Goal: Task Accomplishment & Management: Complete application form

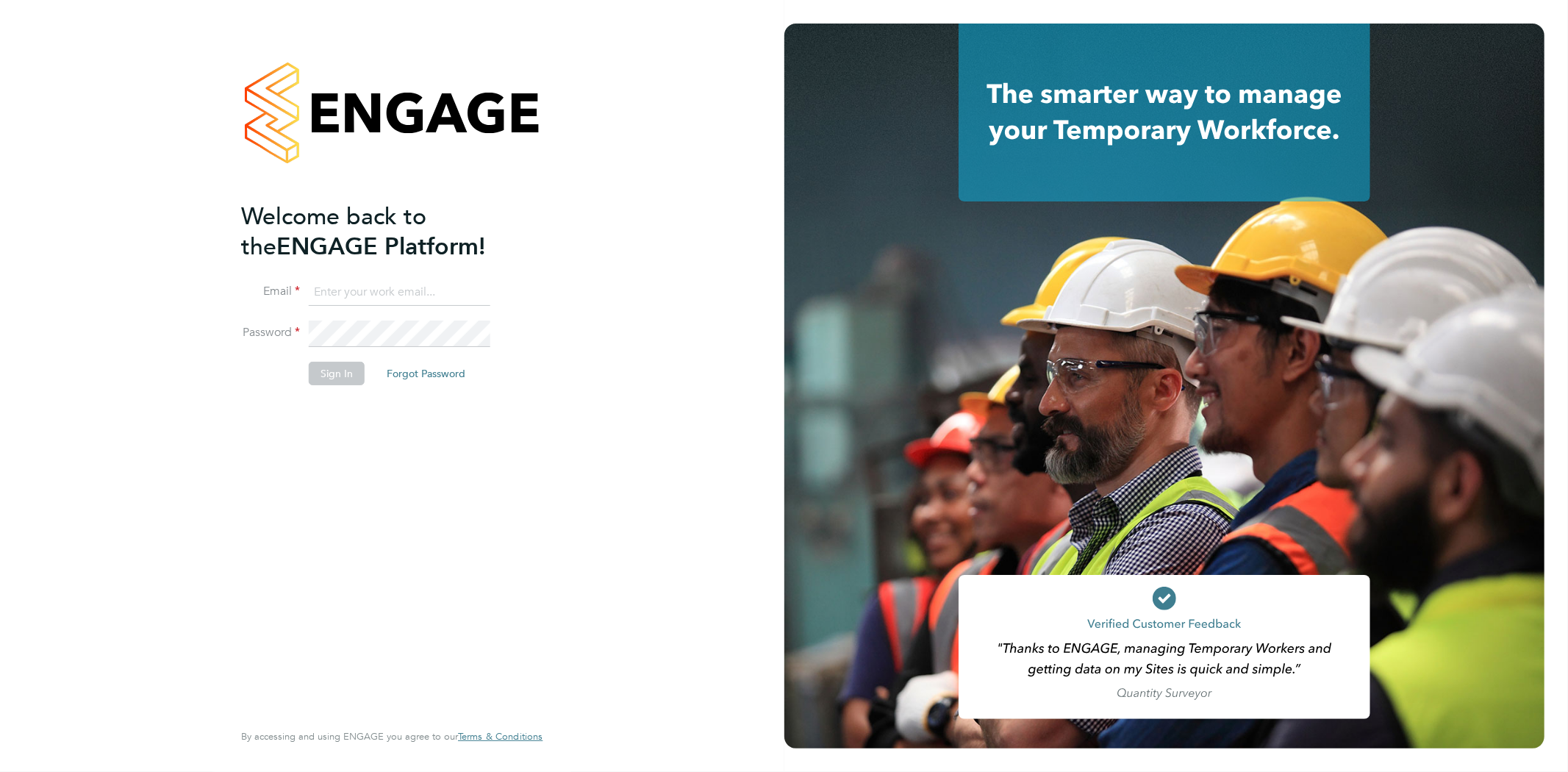
type input "[EMAIL_ADDRESS][DOMAIN_NAME]"
click at [333, 362] on button "Sign In" at bounding box center [336, 373] width 56 height 24
click at [341, 373] on div "Sorry, we are having problems connecting to our services." at bounding box center [392, 386] width 784 height 772
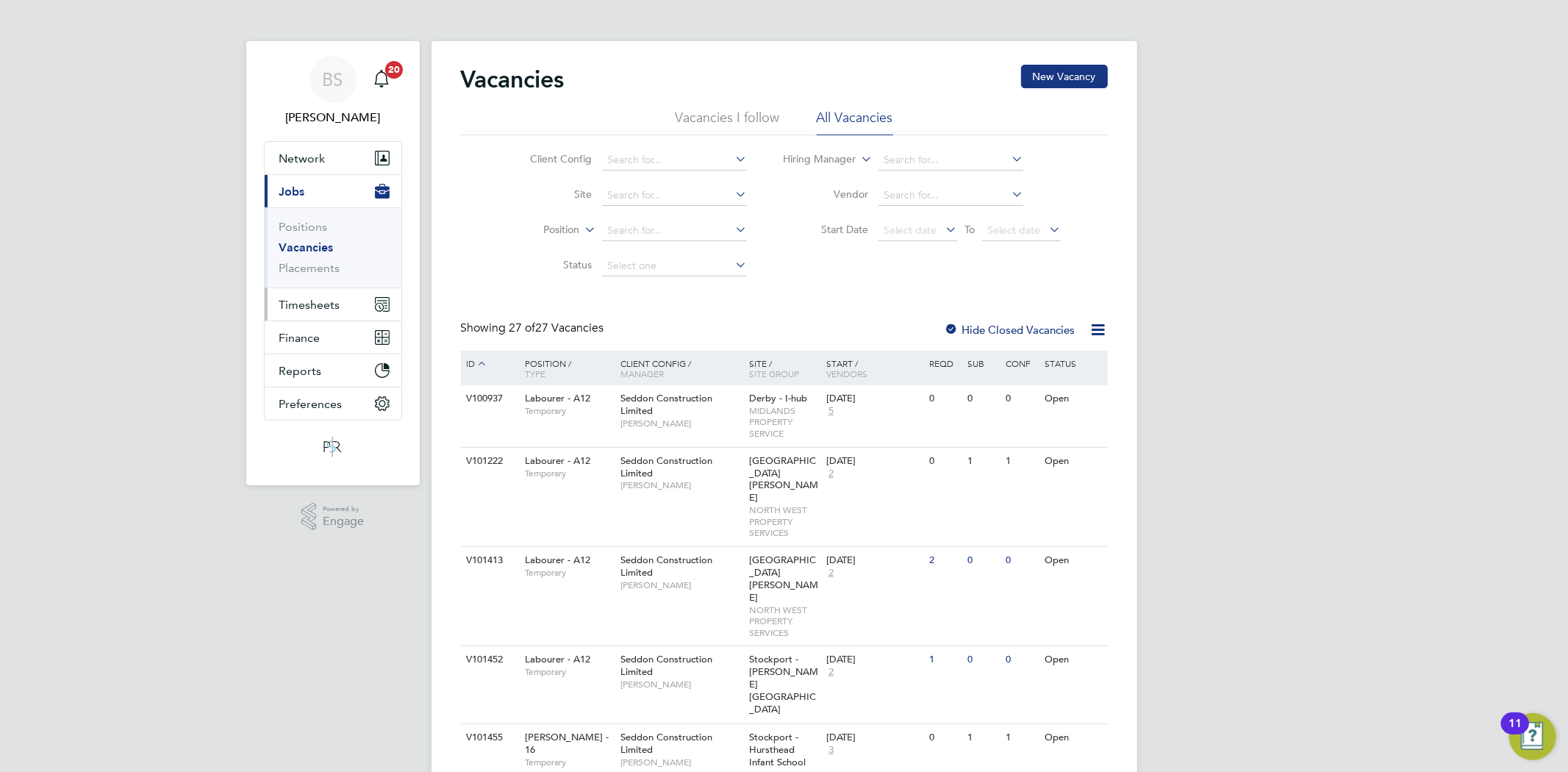
click at [309, 302] on span "Timesheets" at bounding box center [309, 305] width 61 height 14
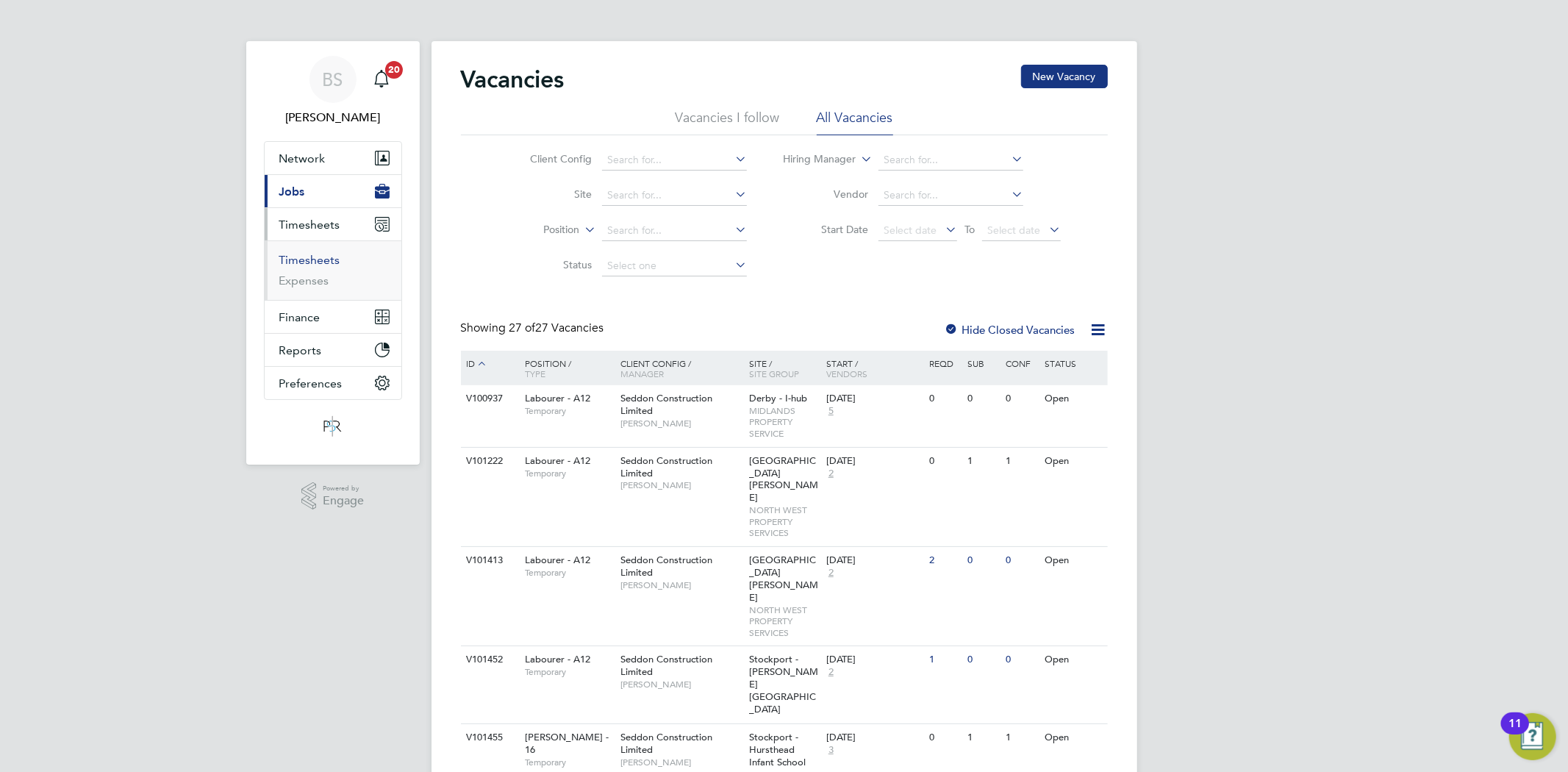
click at [309, 263] on link "Timesheets" at bounding box center [309, 259] width 61 height 14
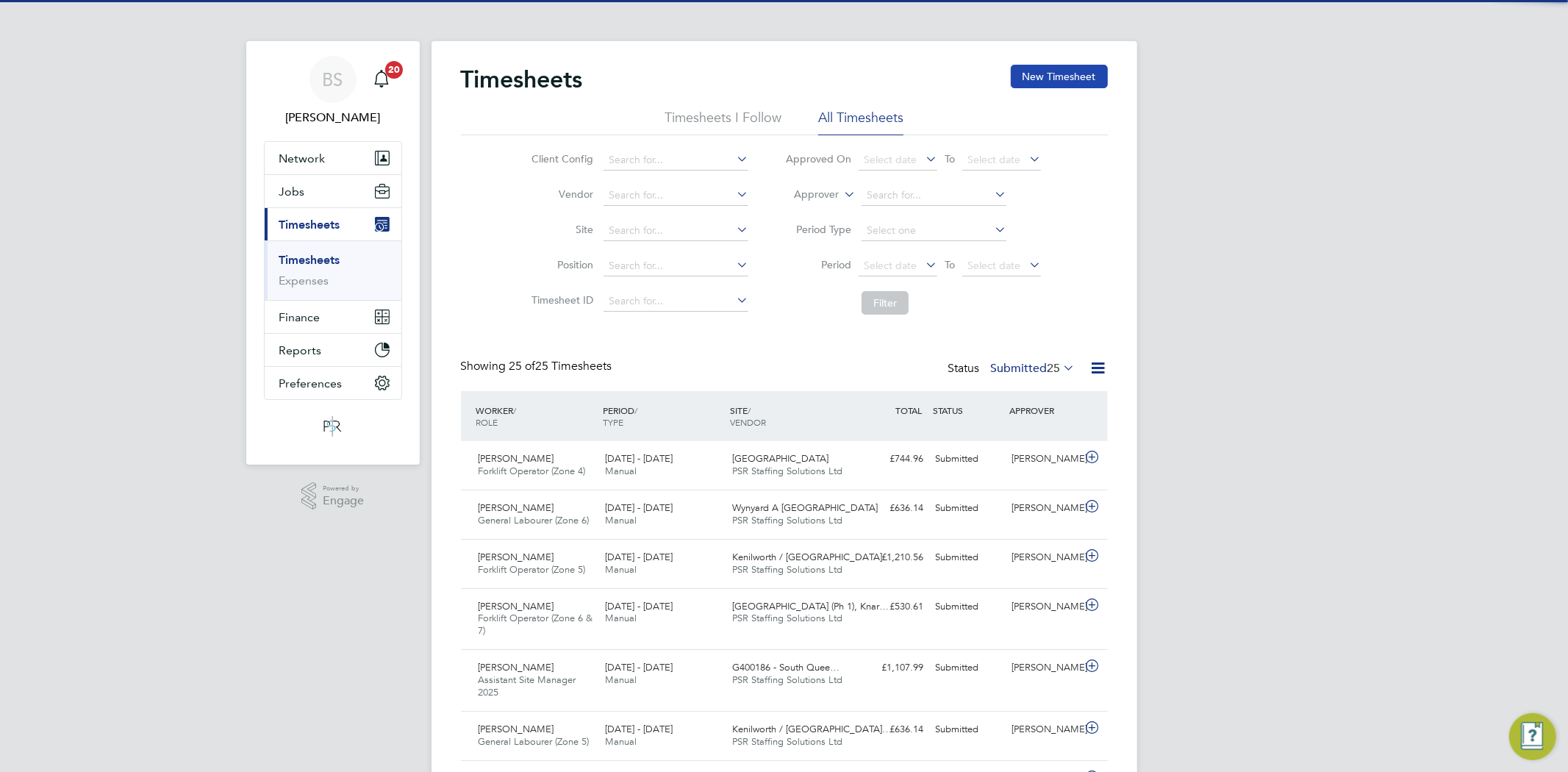
click at [1051, 70] on button "New Timesheet" at bounding box center [1059, 76] width 97 height 24
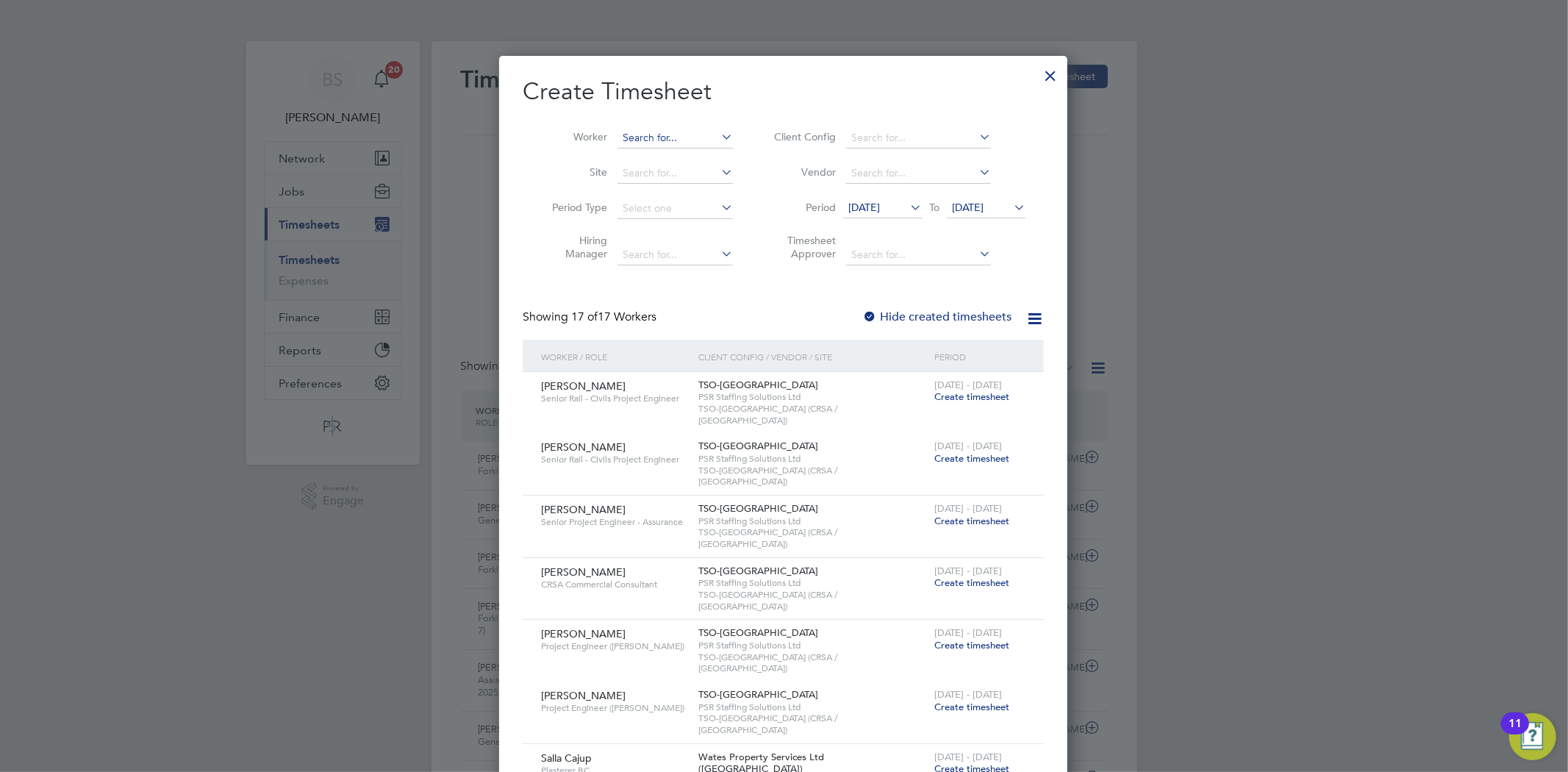
click at [630, 142] on input at bounding box center [675, 138] width 115 height 21
click at [650, 180] on li "Christina Kaye" at bounding box center [722, 179] width 212 height 20
type input "Christina Kaye"
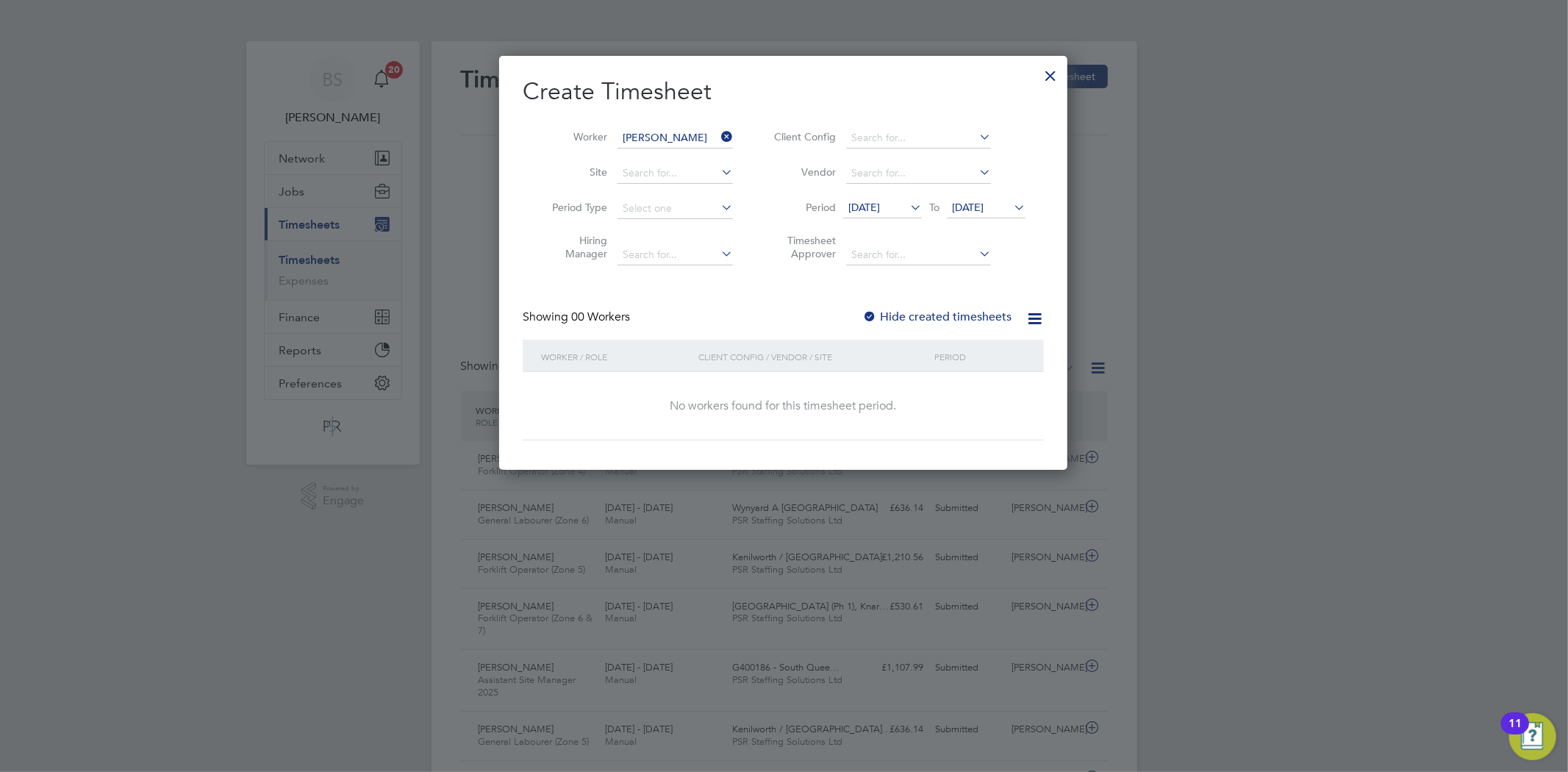
click at [880, 203] on span "20 Aug 2025" at bounding box center [864, 207] width 32 height 13
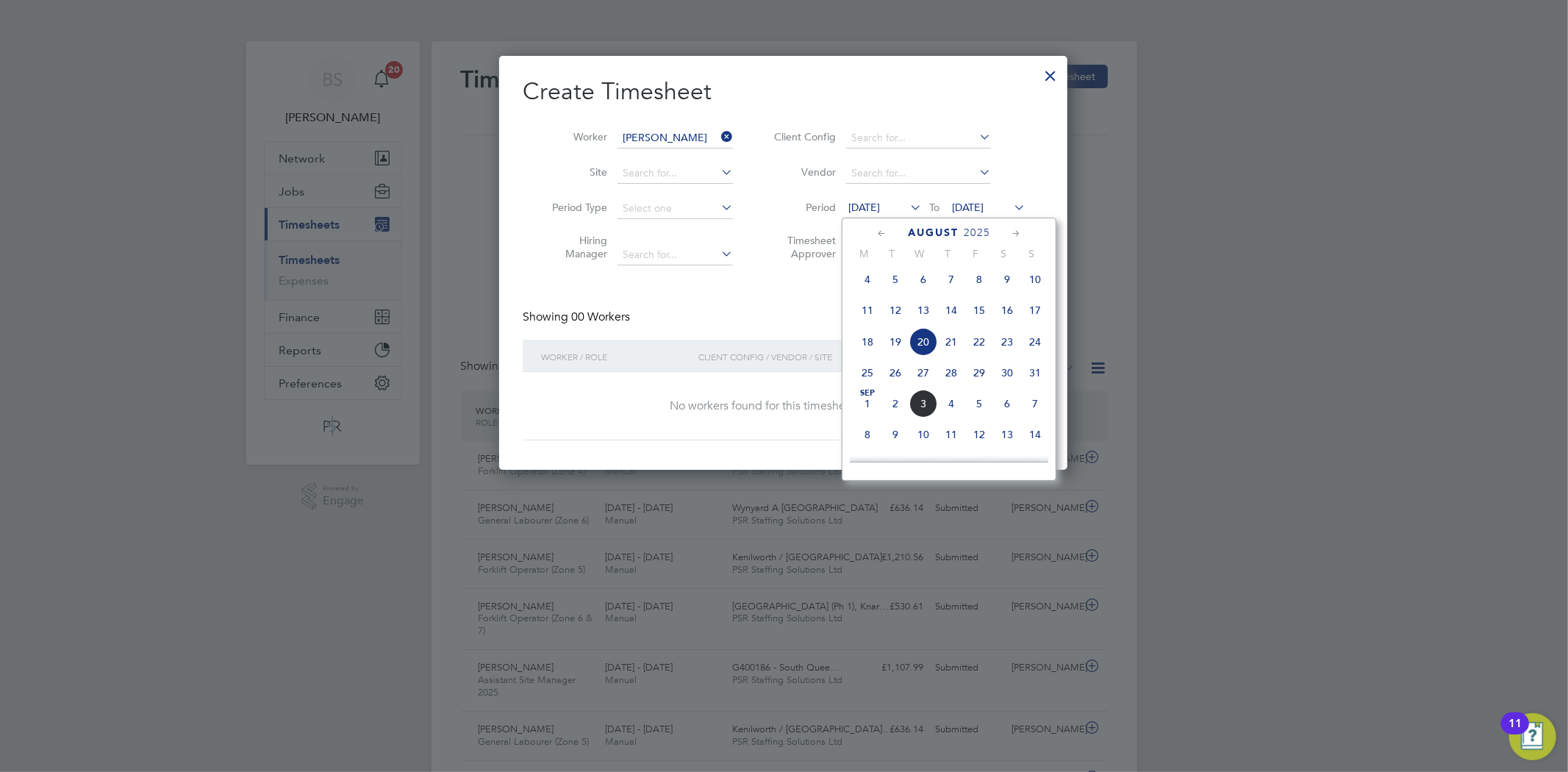
click at [865, 376] on span "25" at bounding box center [867, 373] width 28 height 28
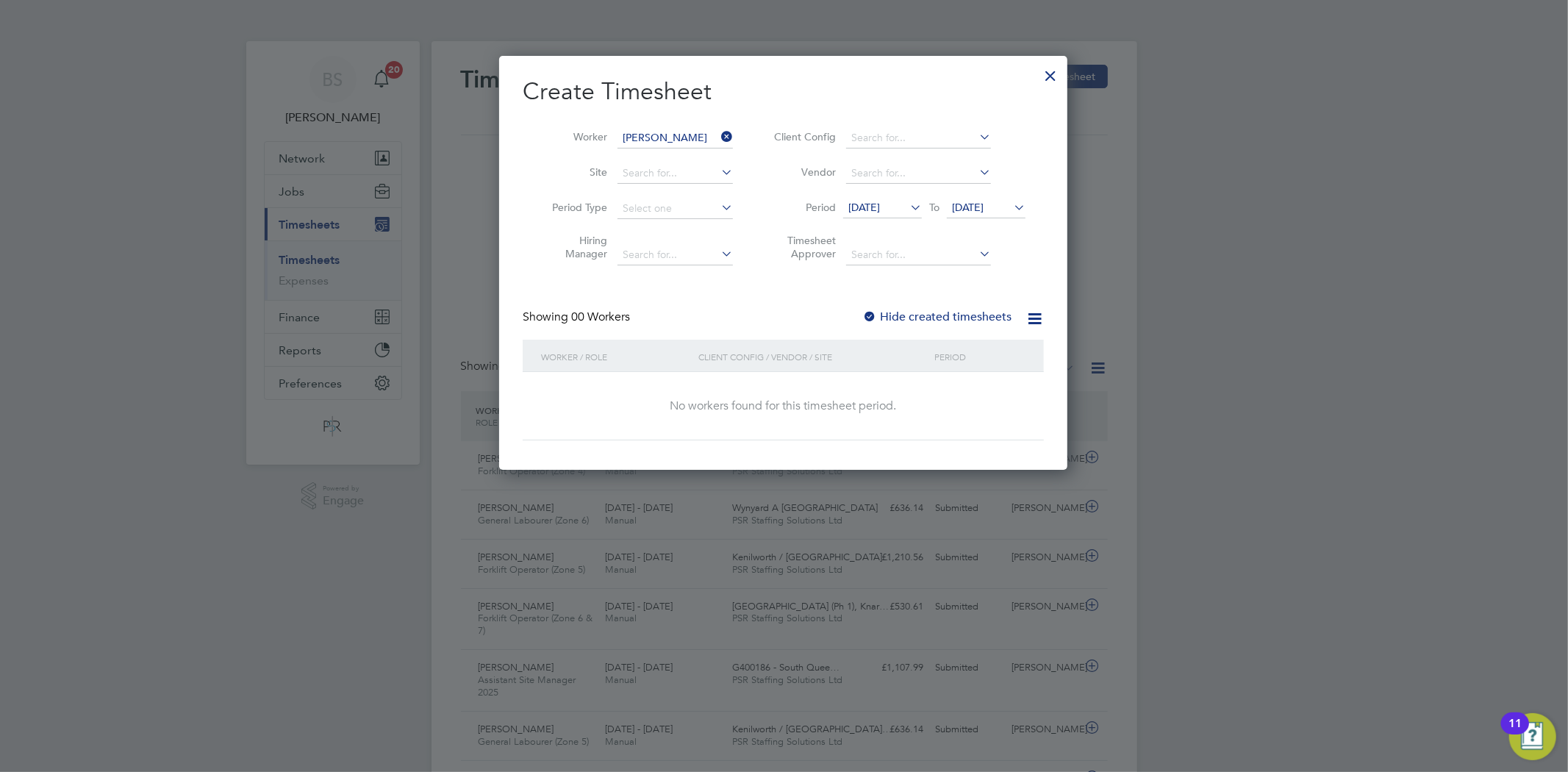
click at [983, 207] on span "27 Aug 2025" at bounding box center [967, 207] width 32 height 13
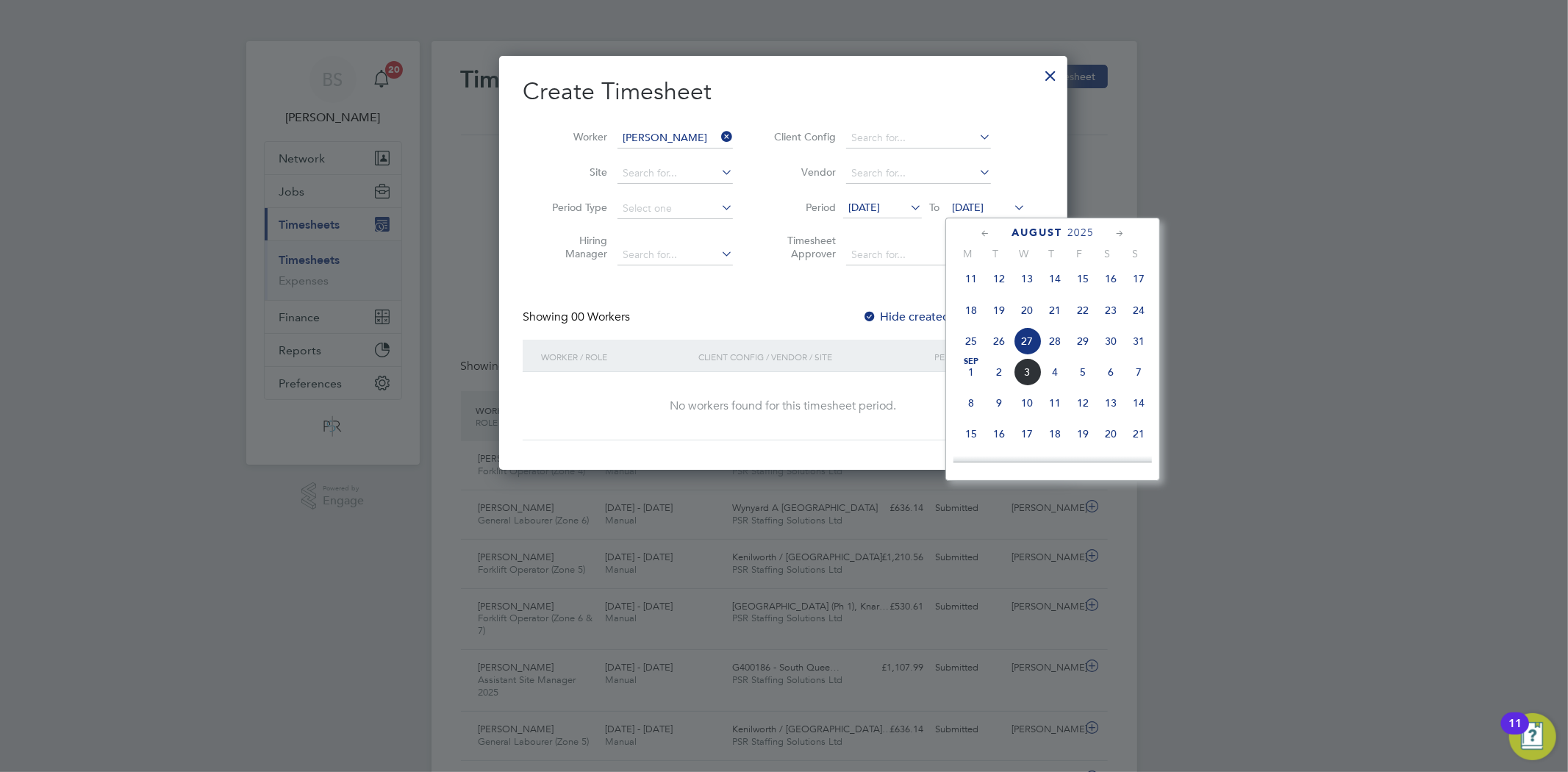
click at [1135, 348] on span "31" at bounding box center [1138, 341] width 28 height 28
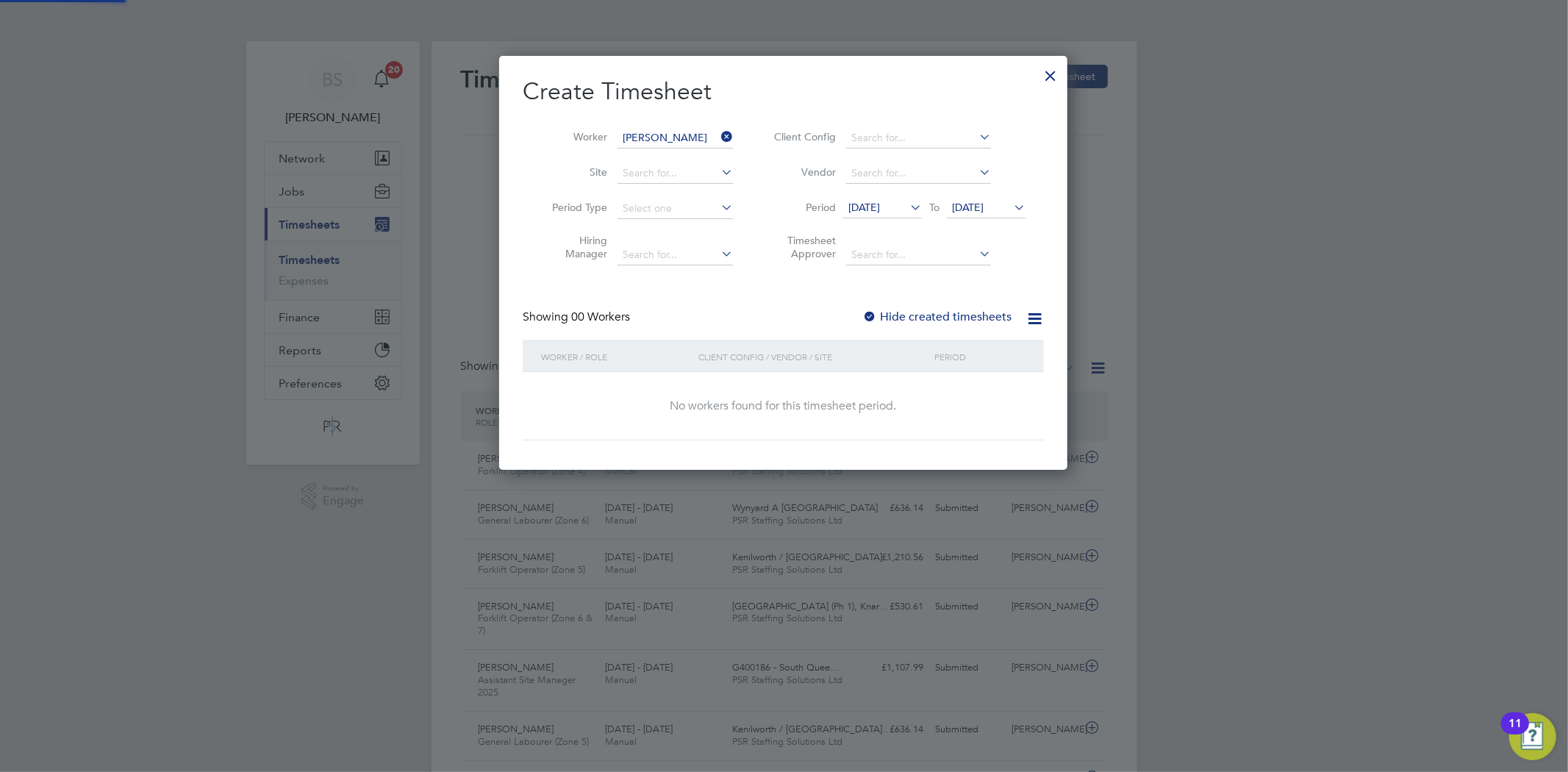
click at [869, 312] on div at bounding box center [869, 317] width 15 height 15
click at [884, 196] on li "Period 25 Aug 2025 To 31 Aug 2025" at bounding box center [898, 209] width 293 height 35
click at [880, 213] on span "[DATE]" at bounding box center [864, 207] width 32 height 13
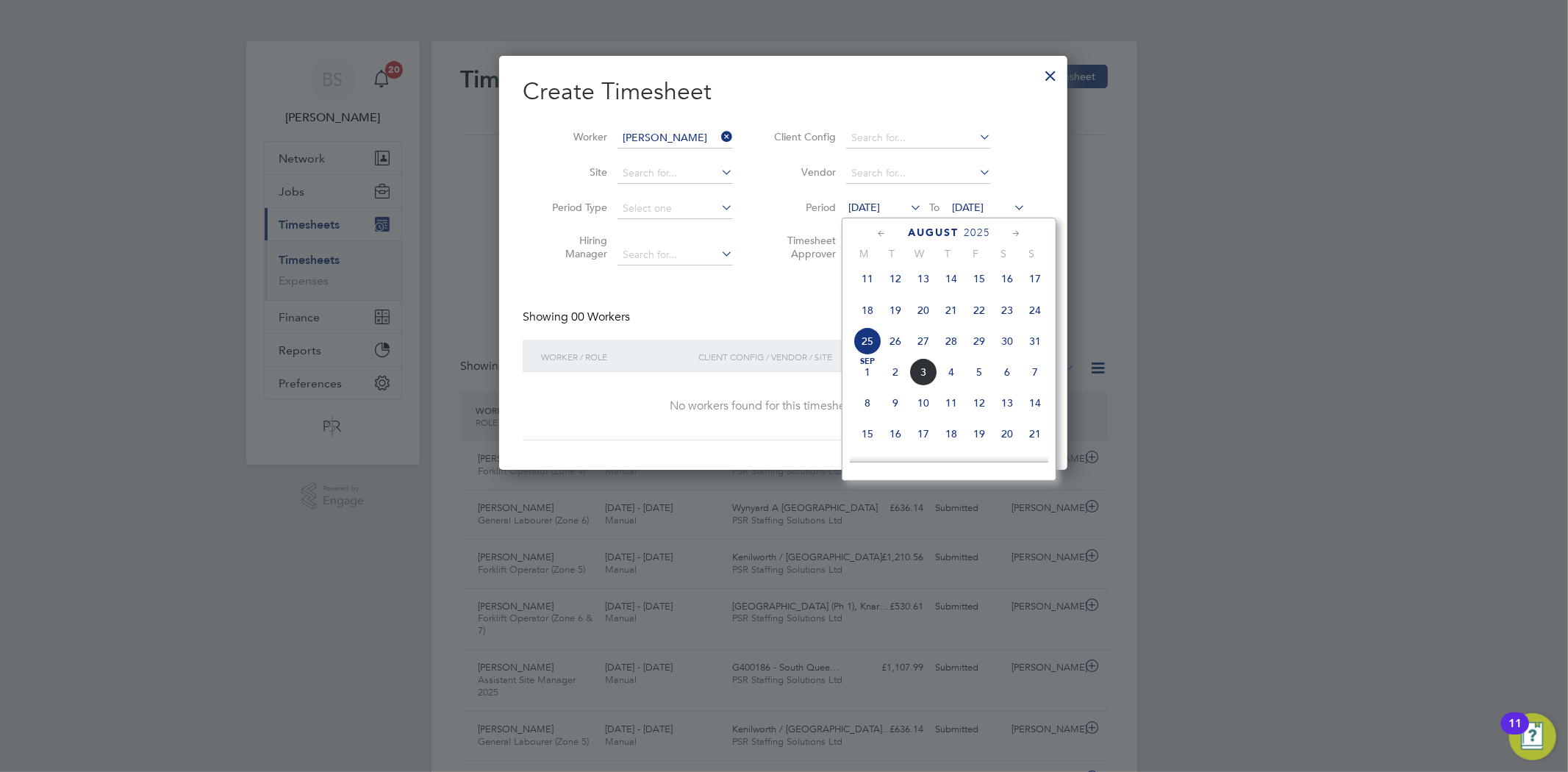
drag, startPoint x: 869, startPoint y: 346, endPoint x: 971, endPoint y: 329, distance: 103.4
click at [870, 346] on span "25" at bounding box center [867, 341] width 28 height 28
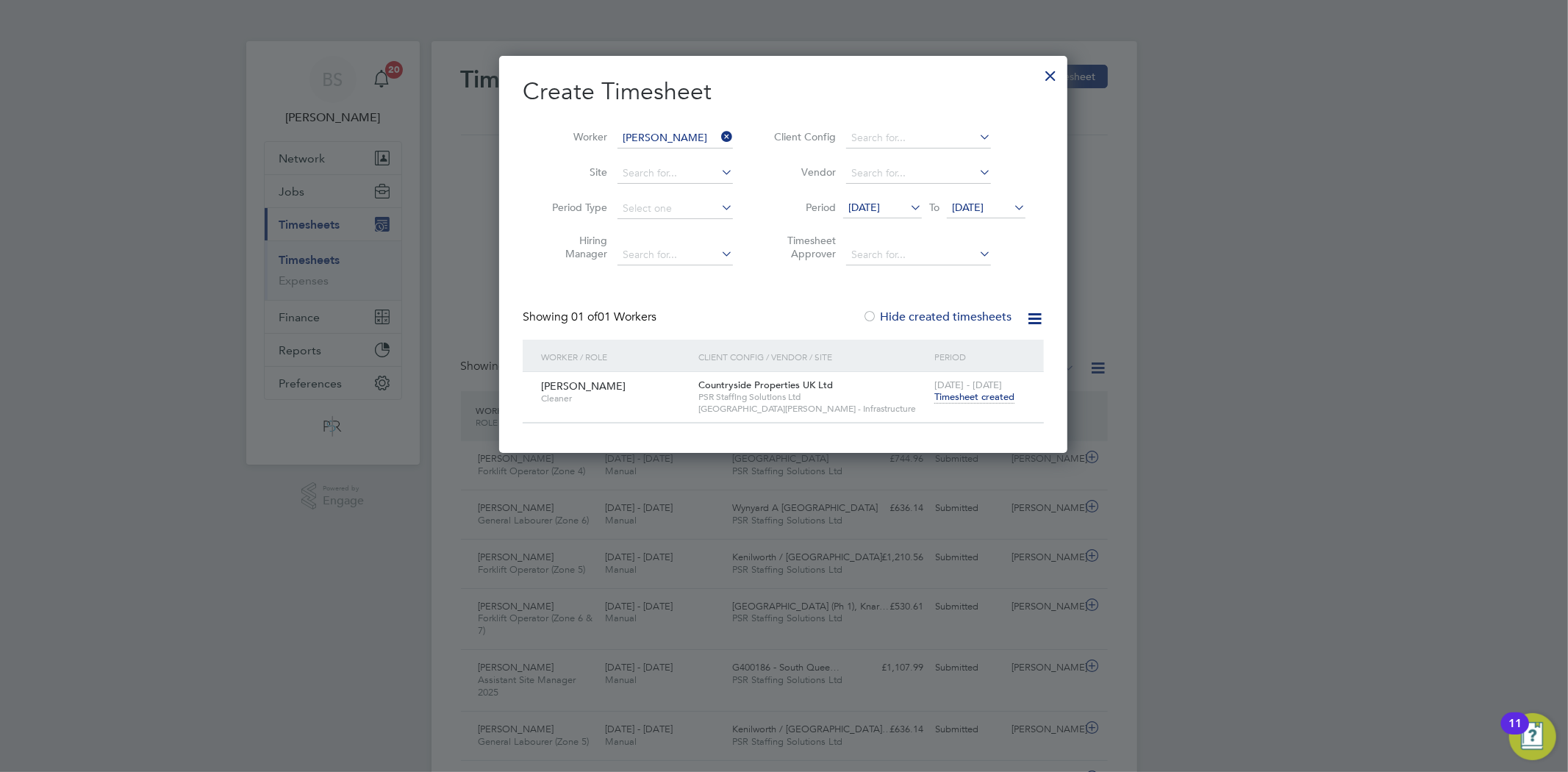
click at [953, 398] on span "Timesheet created" at bounding box center [975, 396] width 80 height 13
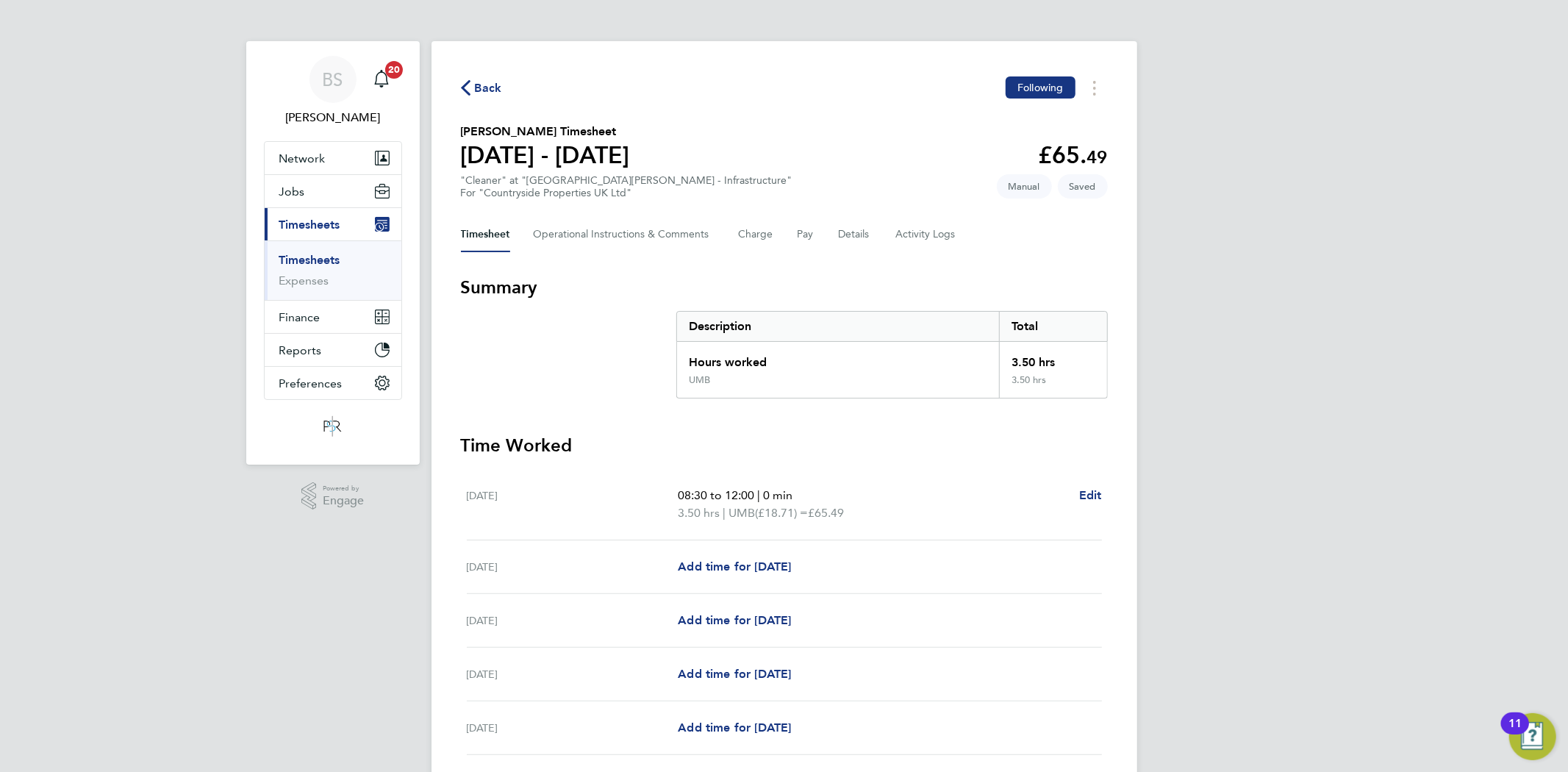
click at [325, 257] on link "Timesheets" at bounding box center [309, 259] width 61 height 14
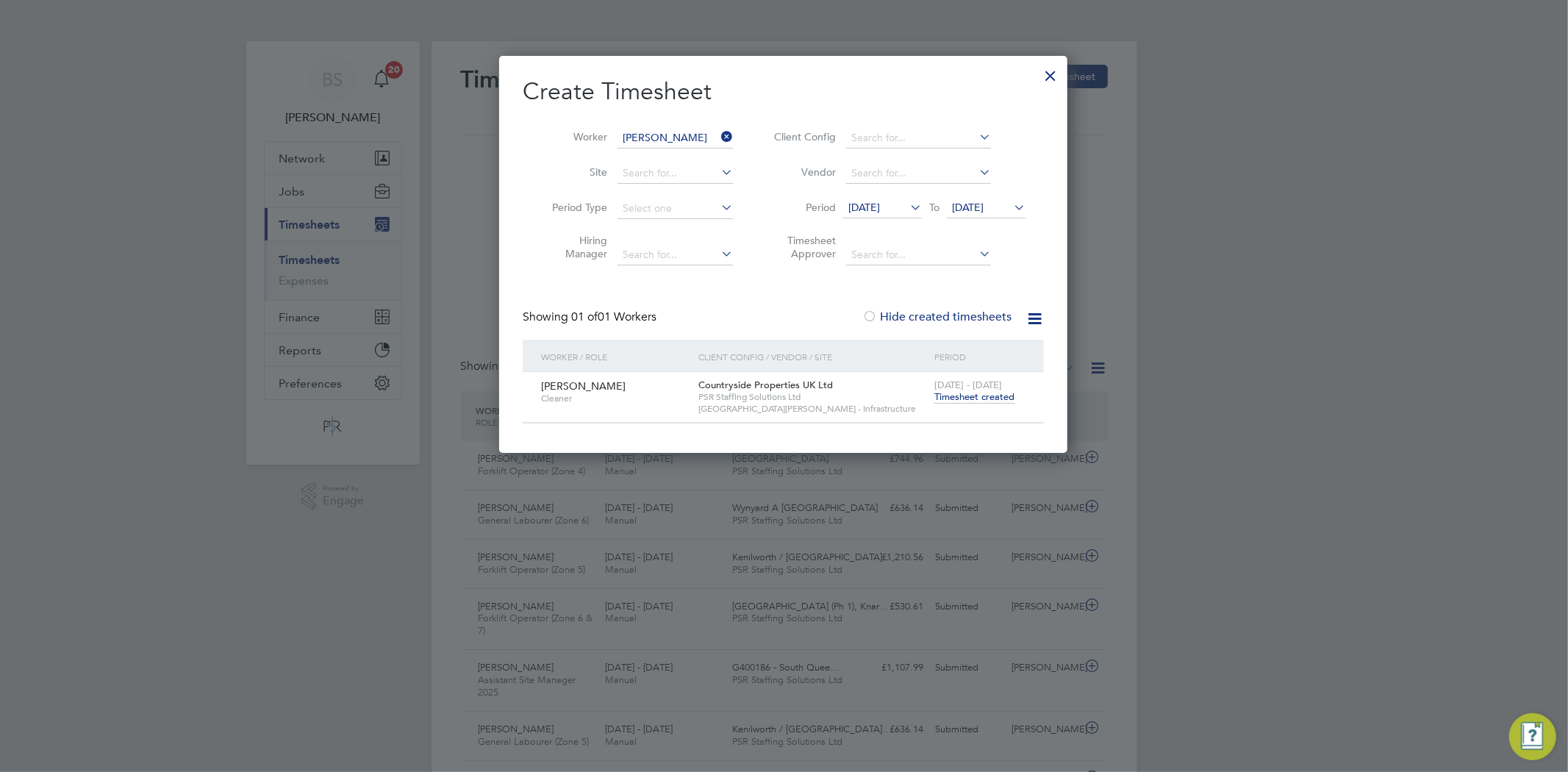
click at [718, 141] on icon at bounding box center [718, 136] width 0 height 21
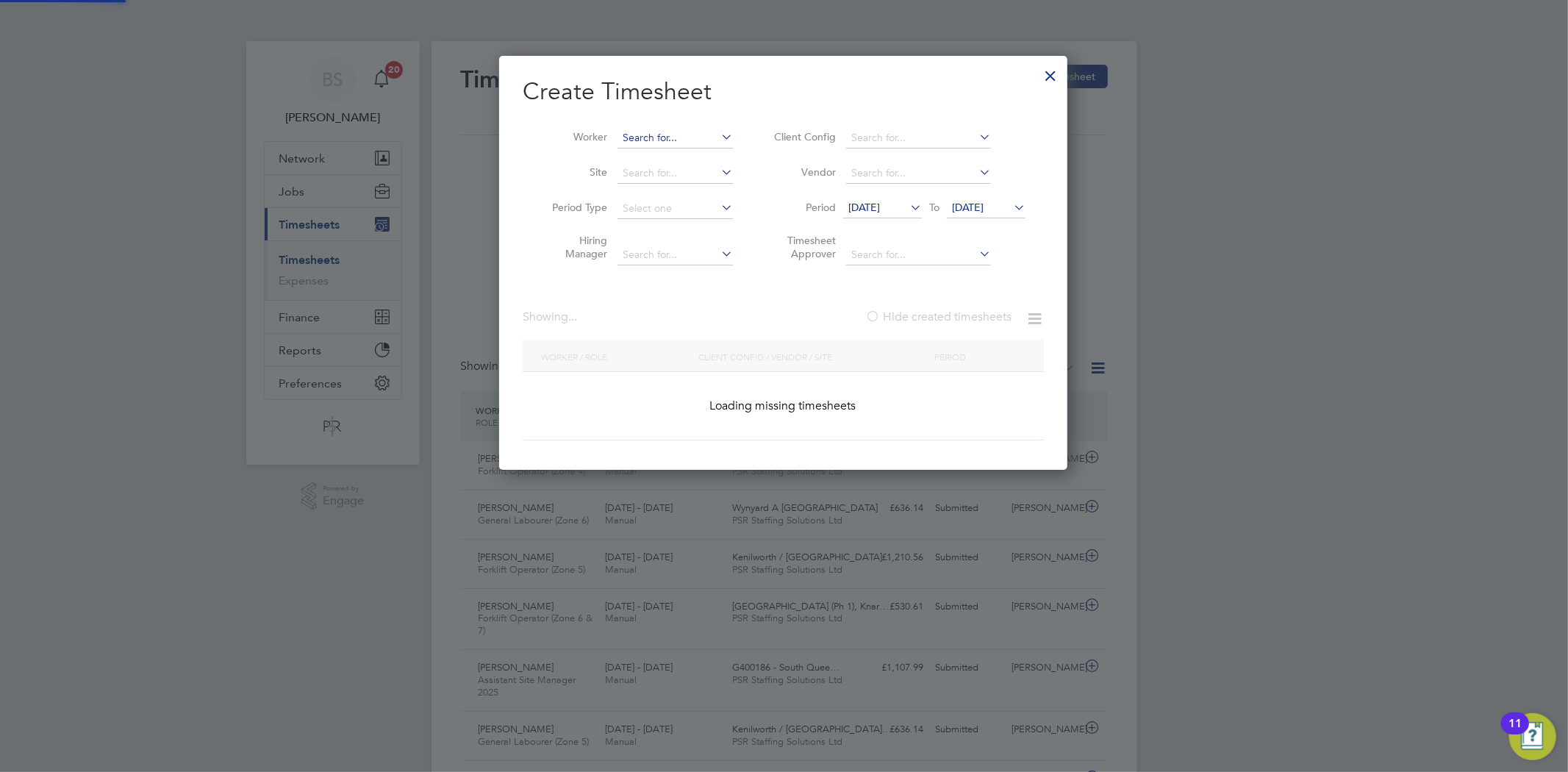
drag, startPoint x: 721, startPoint y: 140, endPoint x: 701, endPoint y: 138, distance: 20.1
click at [717, 140] on li "Worker" at bounding box center [637, 139] width 229 height 35
click at [696, 138] on input at bounding box center [675, 138] width 115 height 21
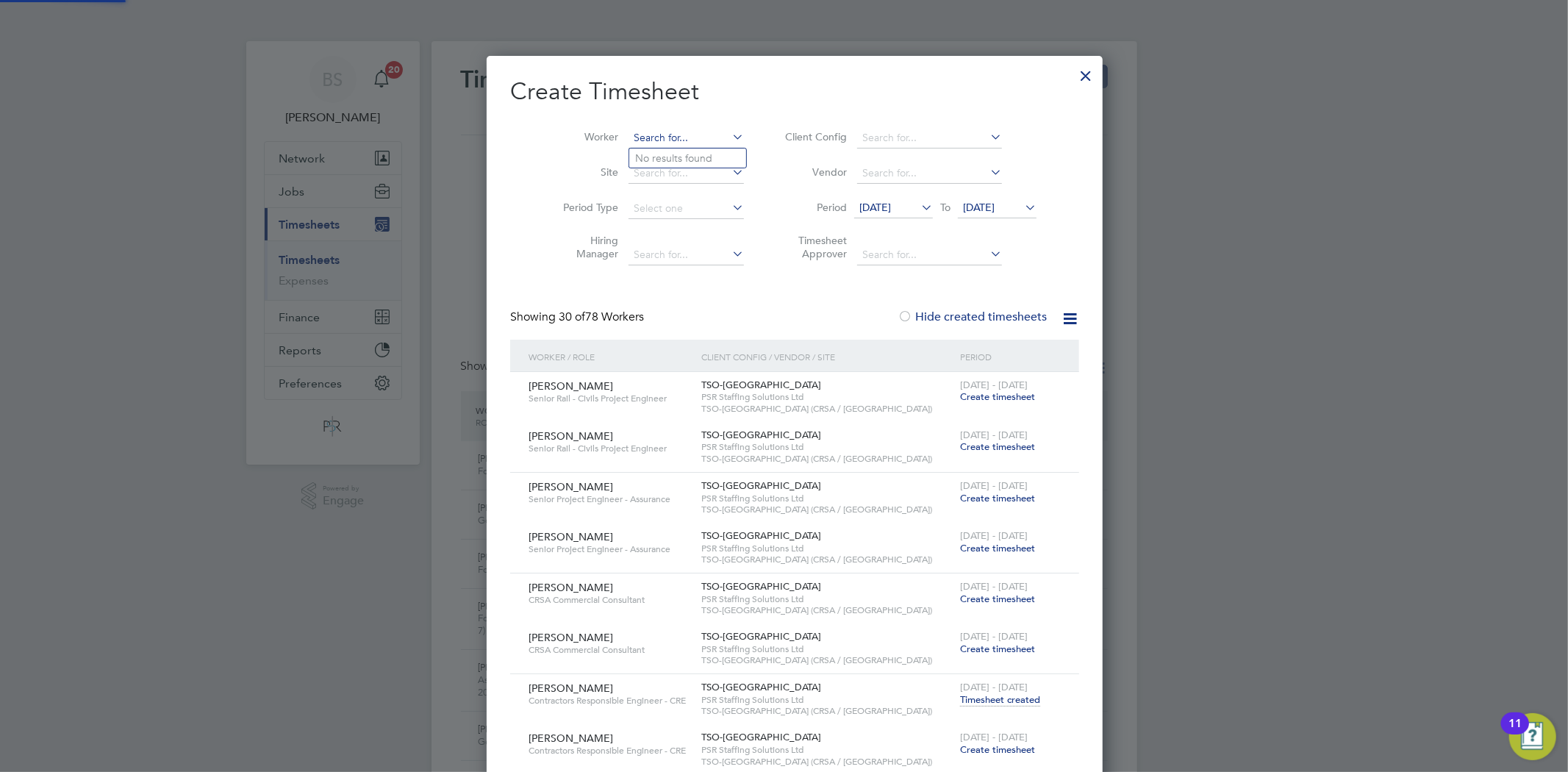
paste input "Tyler Anderson"
type input "Tyler Anderson"
click at [723, 155] on b "Anderson" at bounding box center [765, 159] width 85 height 12
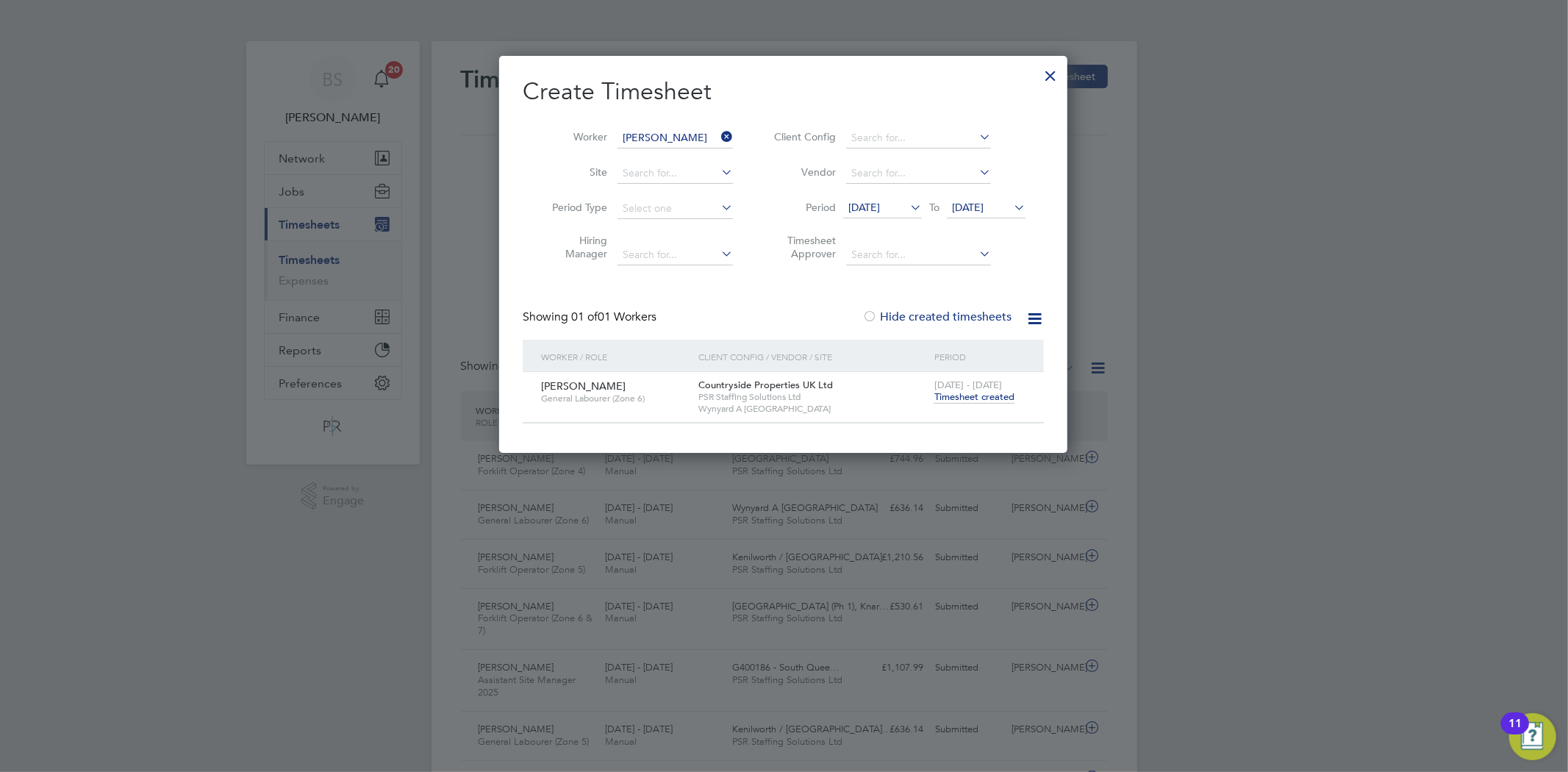
click at [999, 386] on span "25 - 31 Aug 2025" at bounding box center [968, 385] width 68 height 12
click at [999, 390] on div "25 - 31 Aug 2025 Timesheet created" at bounding box center [980, 392] width 99 height 40
click at [999, 393] on span "Timesheet created" at bounding box center [975, 396] width 80 height 13
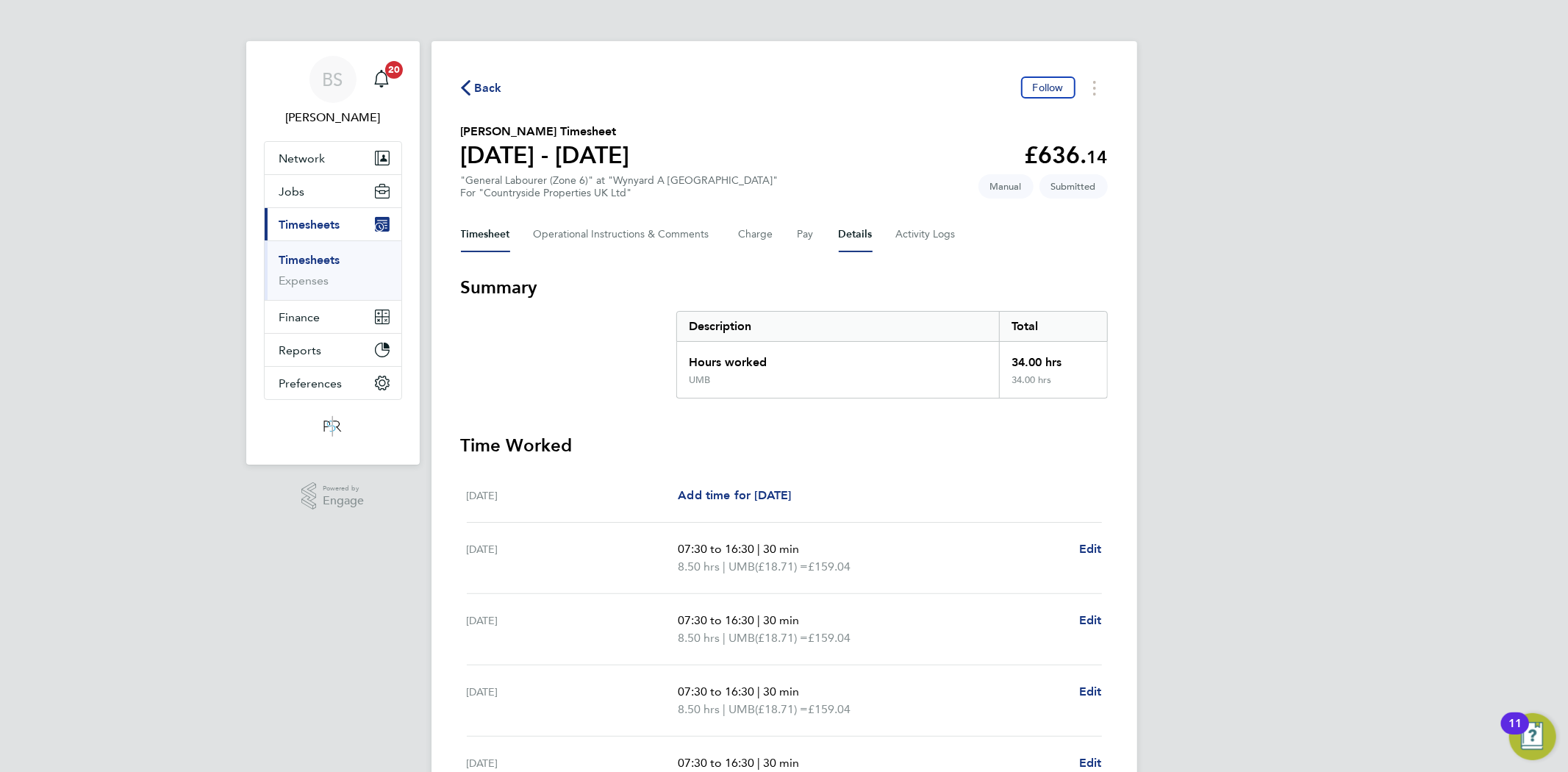
click at [858, 222] on button "Details" at bounding box center [855, 235] width 34 height 35
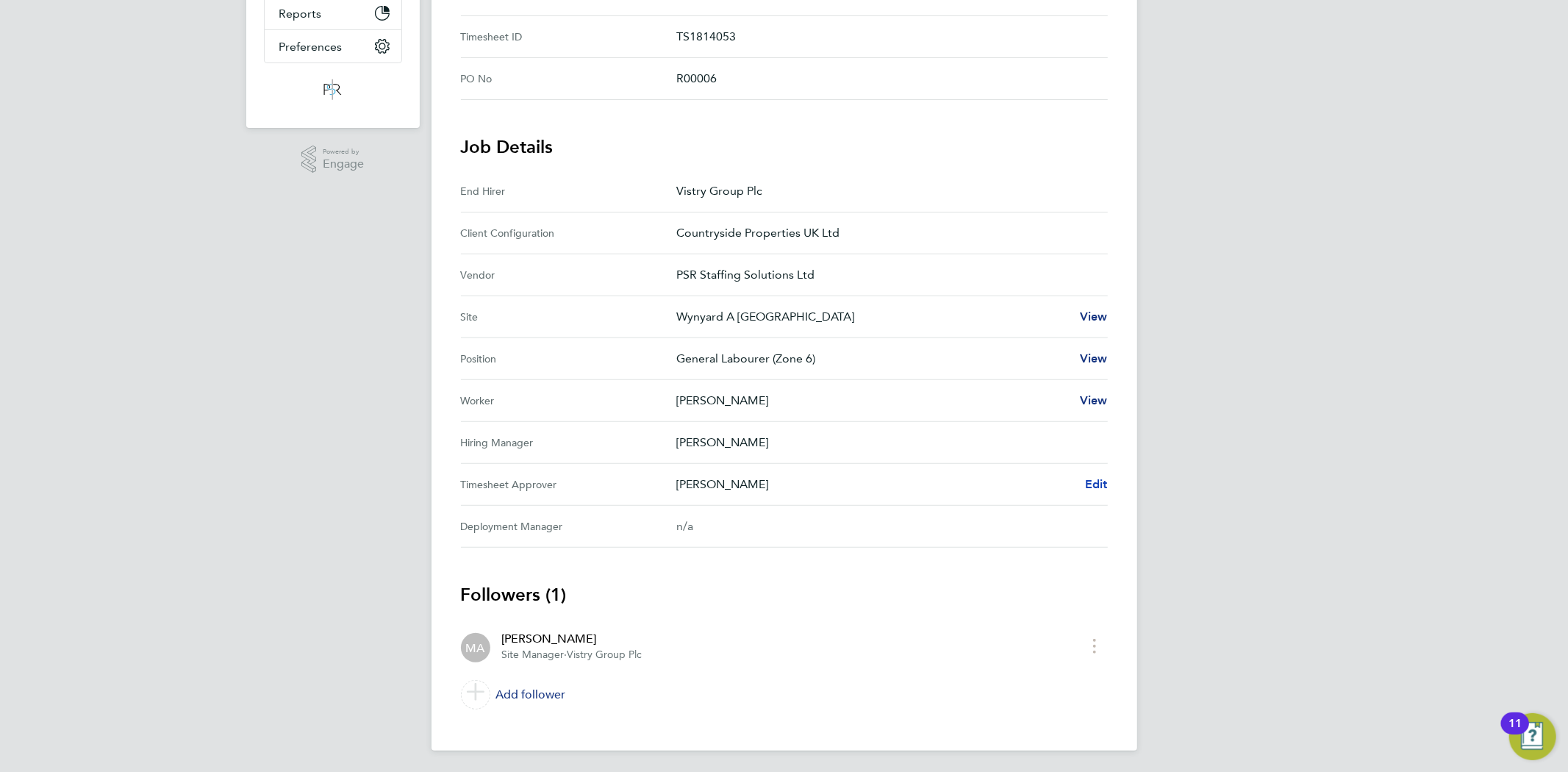
click at [1096, 487] on span "Edit" at bounding box center [1096, 484] width 23 height 14
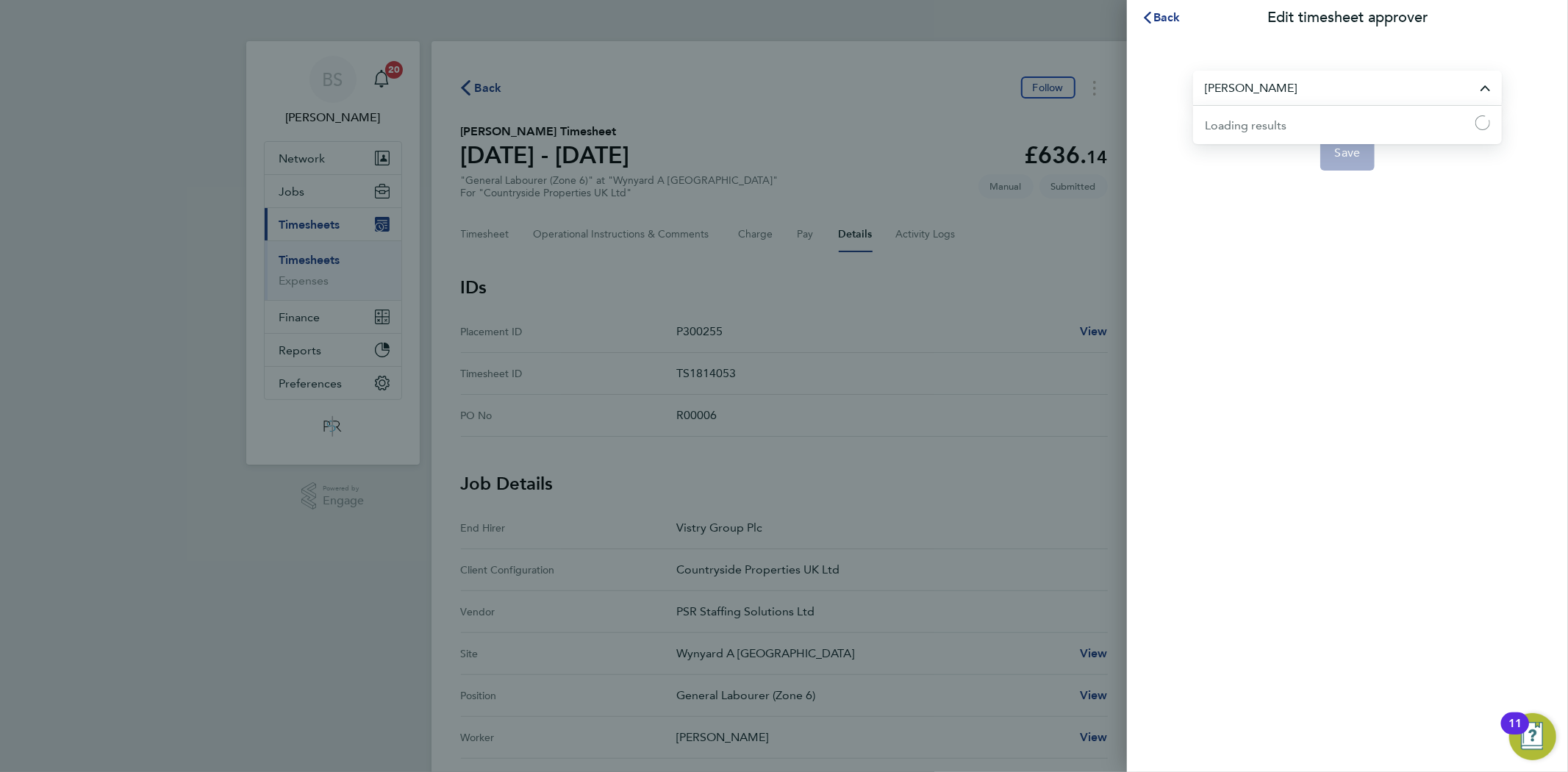
click at [1367, 98] on input "Matthew Ajimati" at bounding box center [1347, 88] width 309 height 35
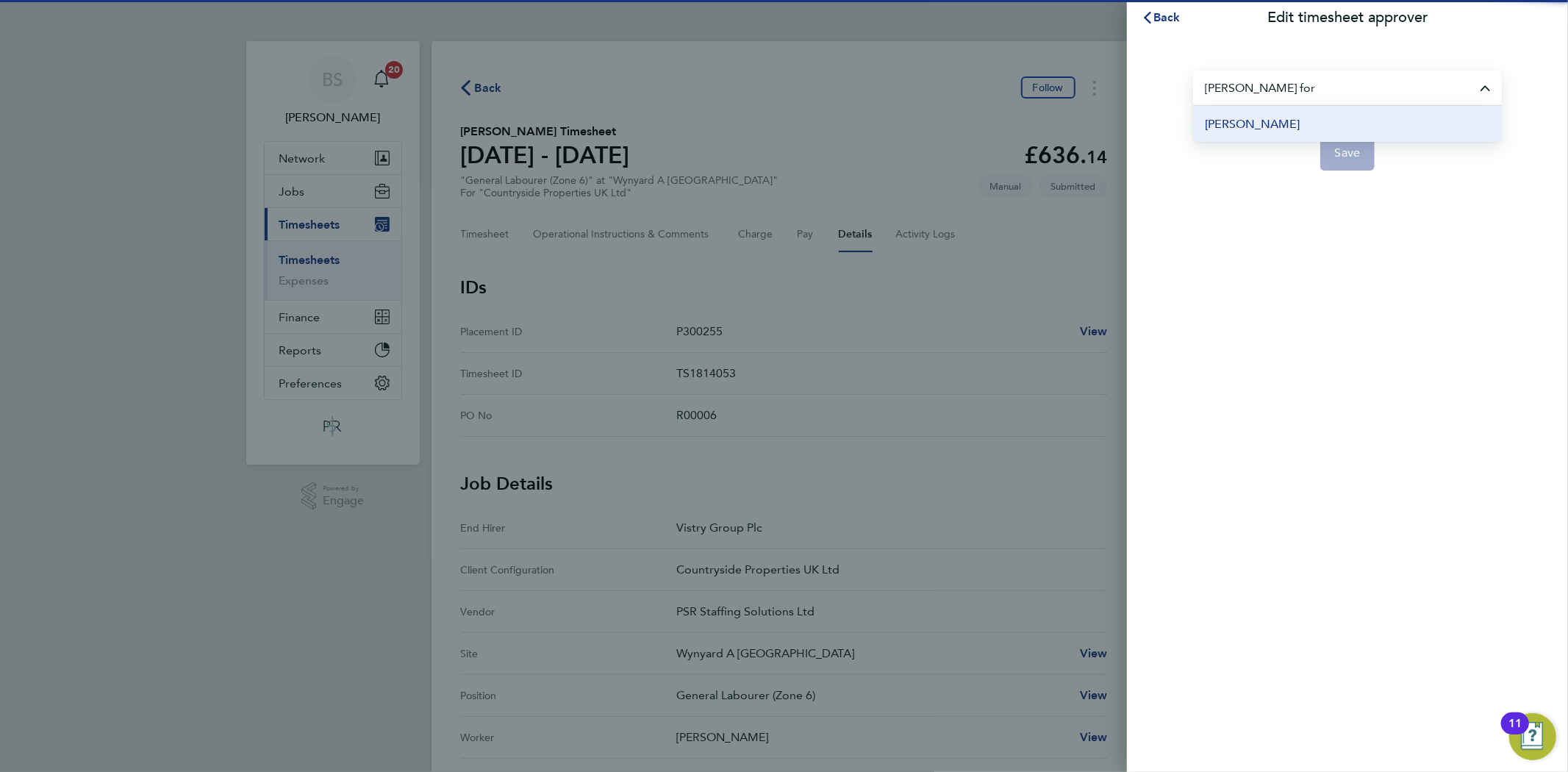
click at [1335, 116] on li "Emma Forsyth" at bounding box center [1347, 123] width 309 height 36
type input "Emma Forsyth"
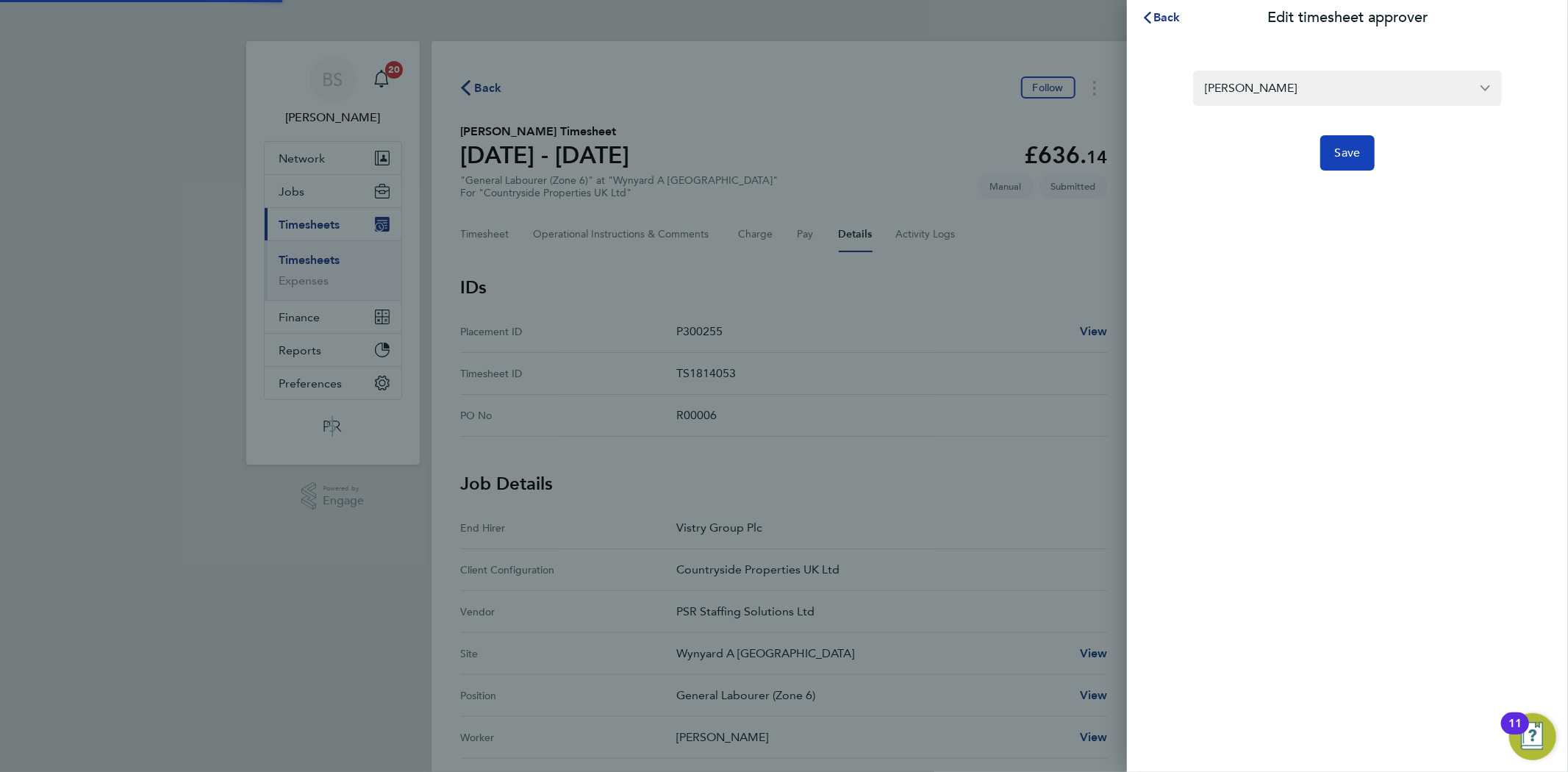
click at [1358, 144] on button "Save" at bounding box center [1348, 153] width 55 height 35
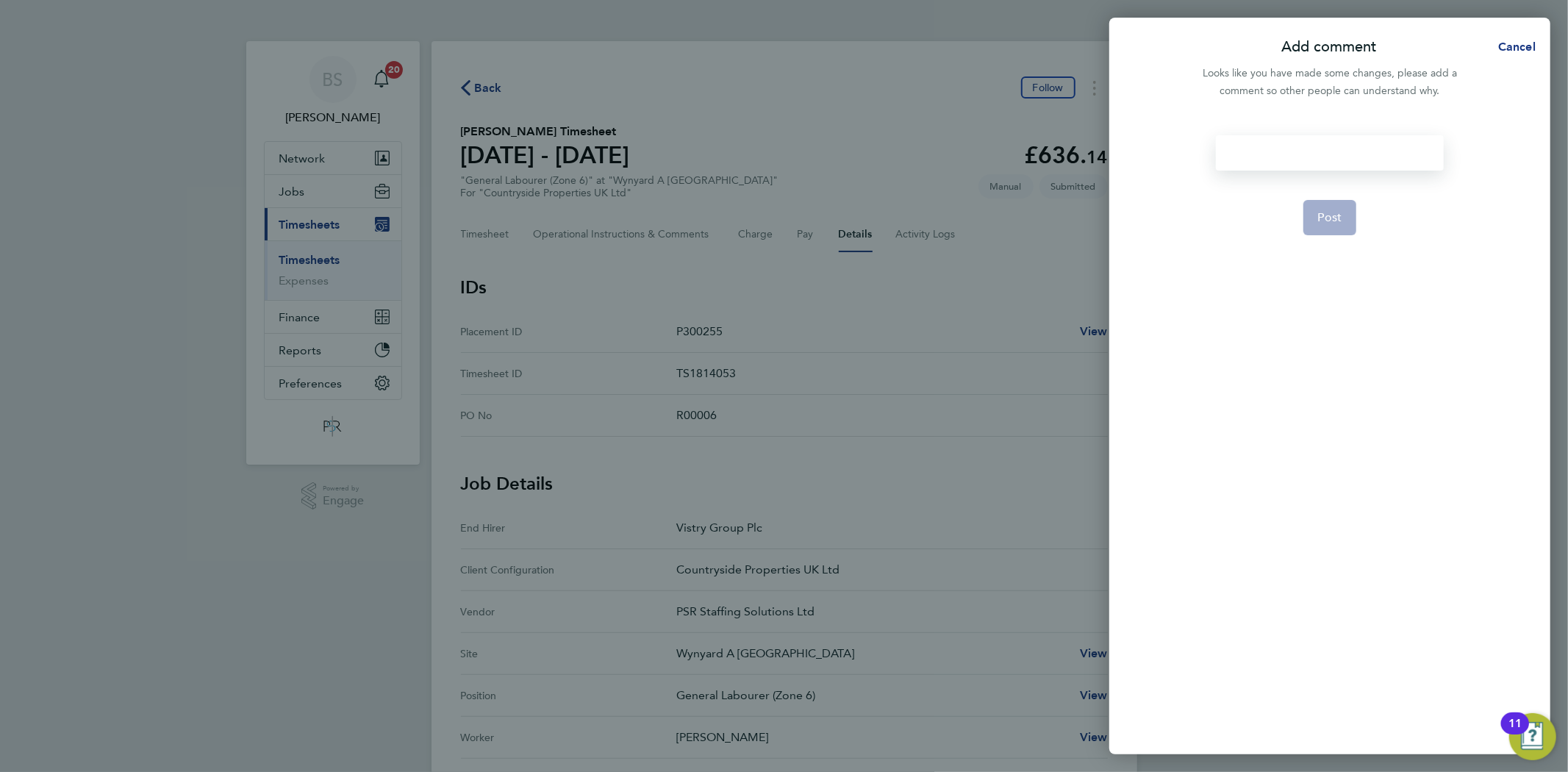
click at [1339, 155] on div at bounding box center [1329, 153] width 227 height 35
click at [1338, 155] on div at bounding box center [1329, 153] width 227 height 35
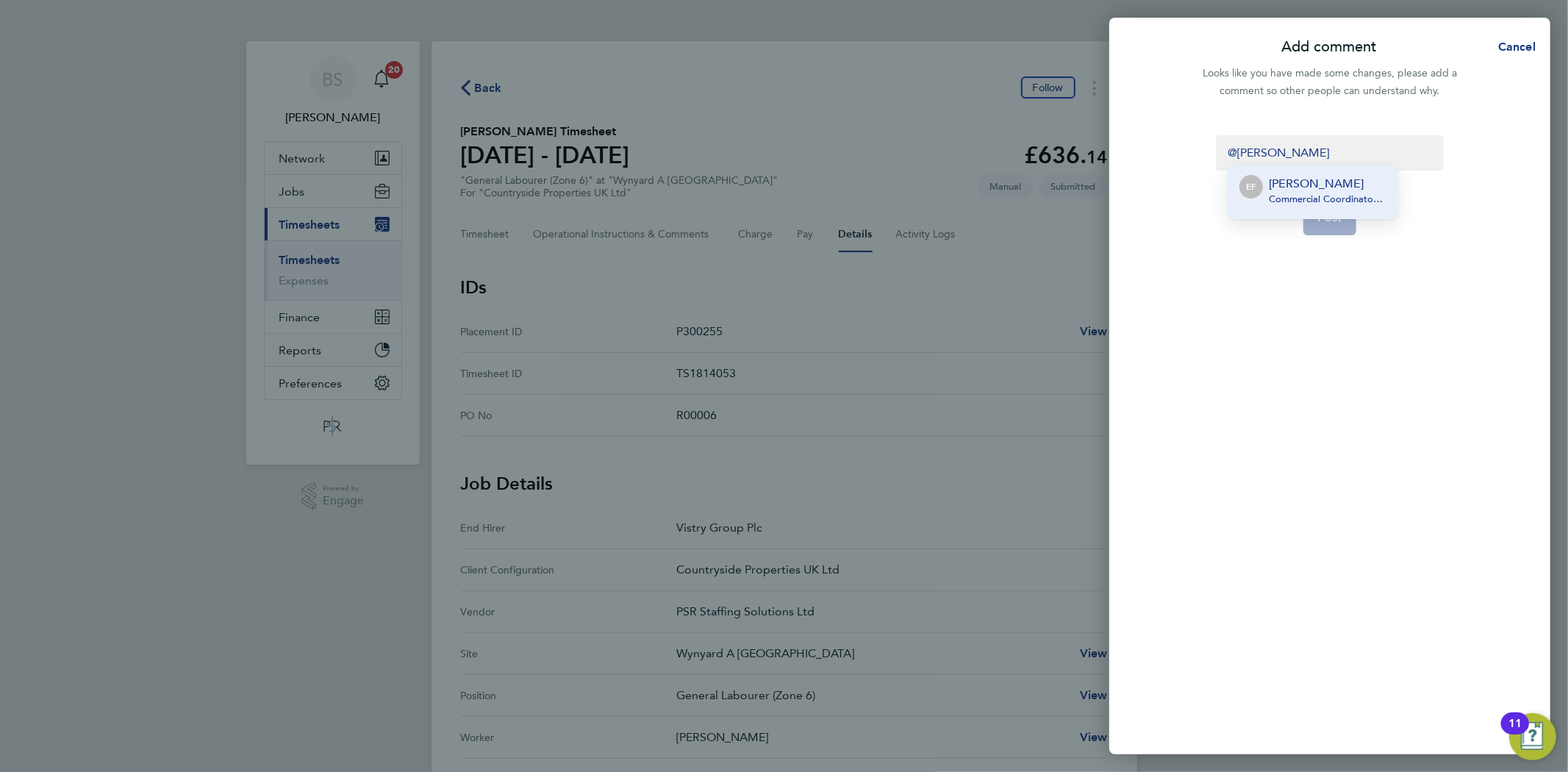
click at [1324, 189] on p "Emma Forsyth" at bounding box center [1327, 183] width 118 height 18
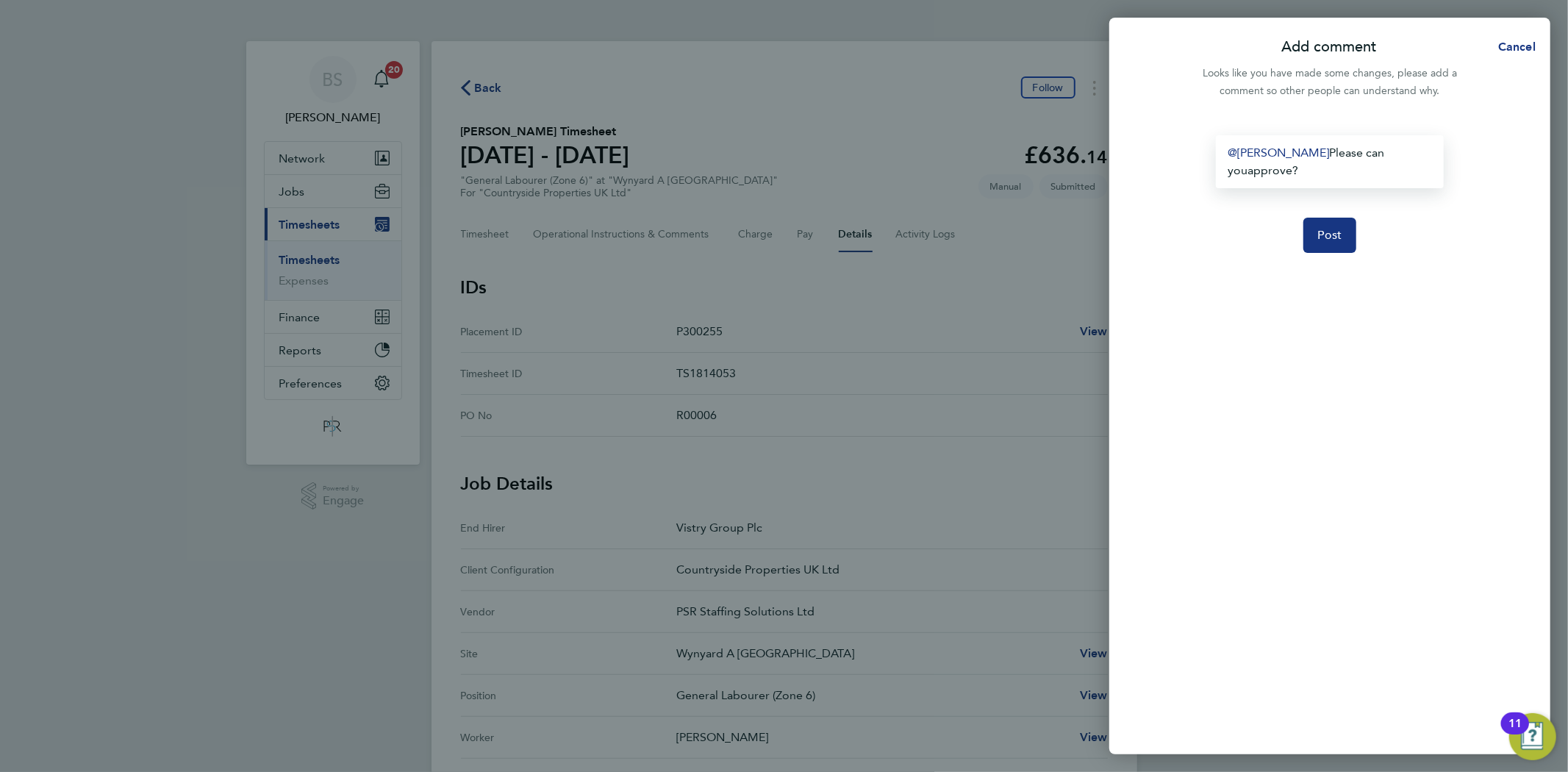
click at [1250, 171] on div "Emma Forsyth ​ Please can youapprove?" at bounding box center [1329, 162] width 227 height 53
click at [1316, 233] on button "Post" at bounding box center [1330, 236] width 54 height 35
